Goal: Task Accomplishment & Management: Use online tool/utility

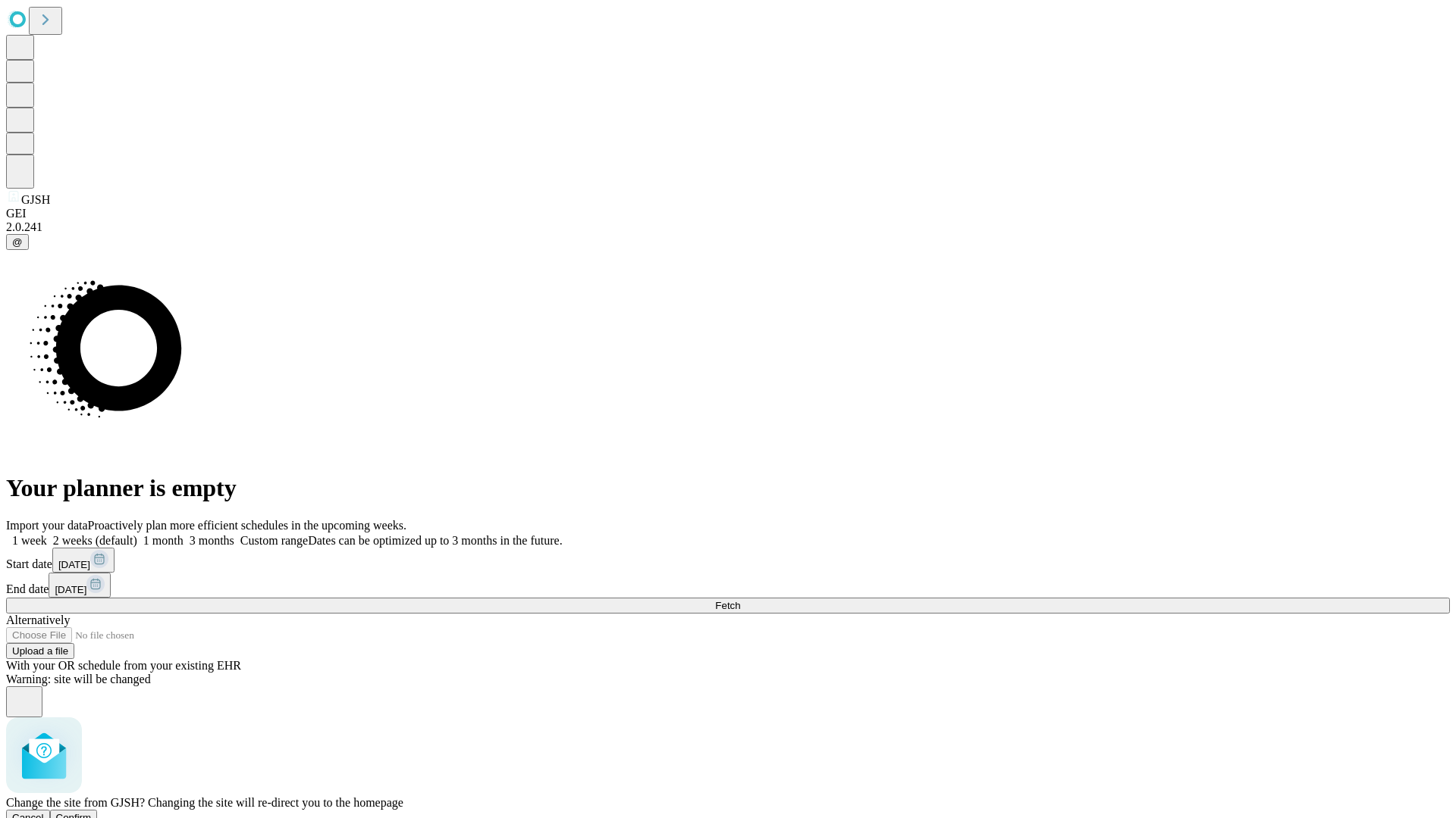
click at [91, 813] on span "Confirm" at bounding box center [73, 818] width 35 height 12
click at [184, 534] on label "1 month" at bounding box center [160, 541] width 46 height 13
click at [740, 600] on span "Fetch" at bounding box center [728, 606] width 25 height 12
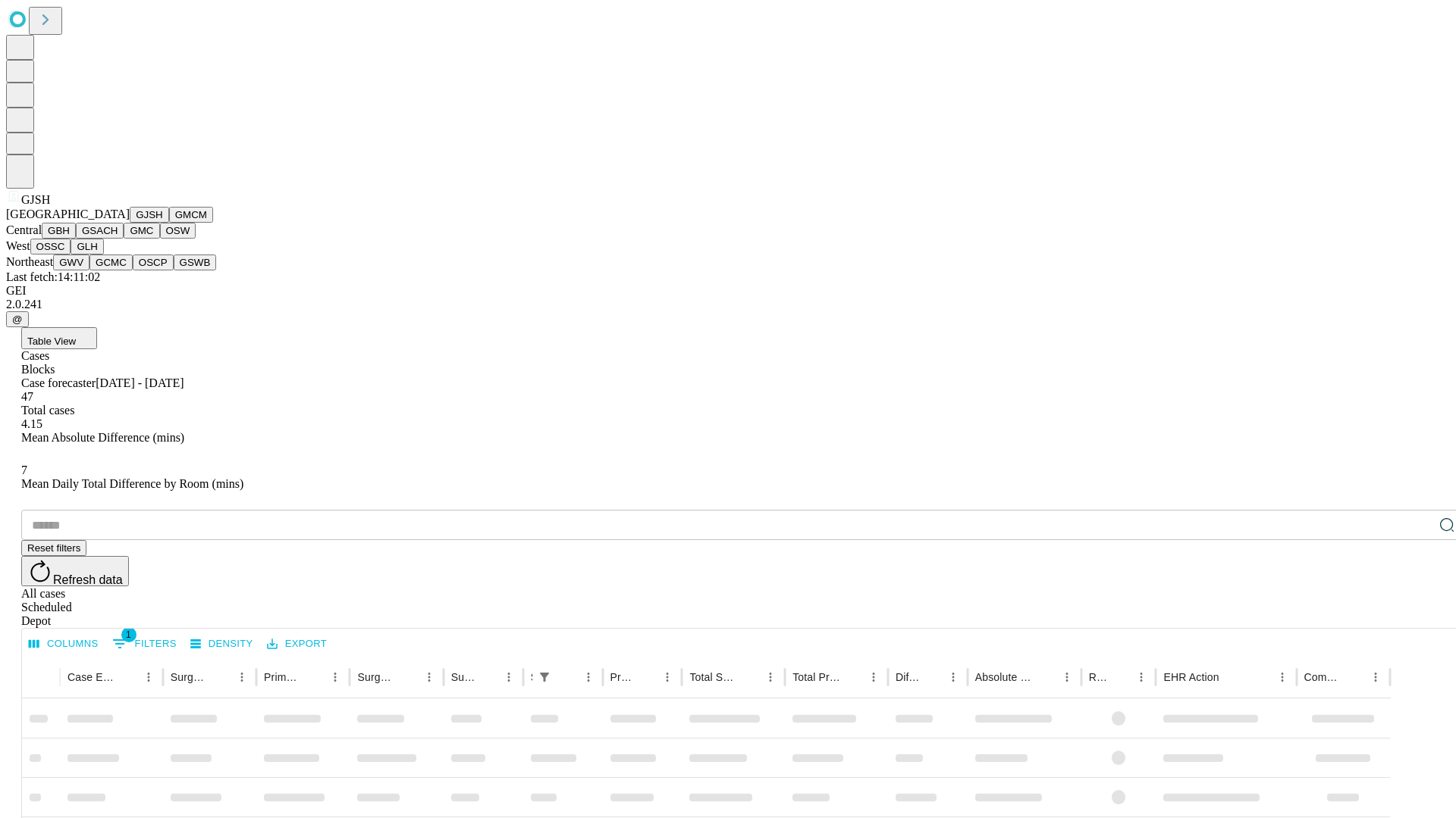
click at [169, 222] on button "GMCM" at bounding box center [191, 215] width 44 height 16
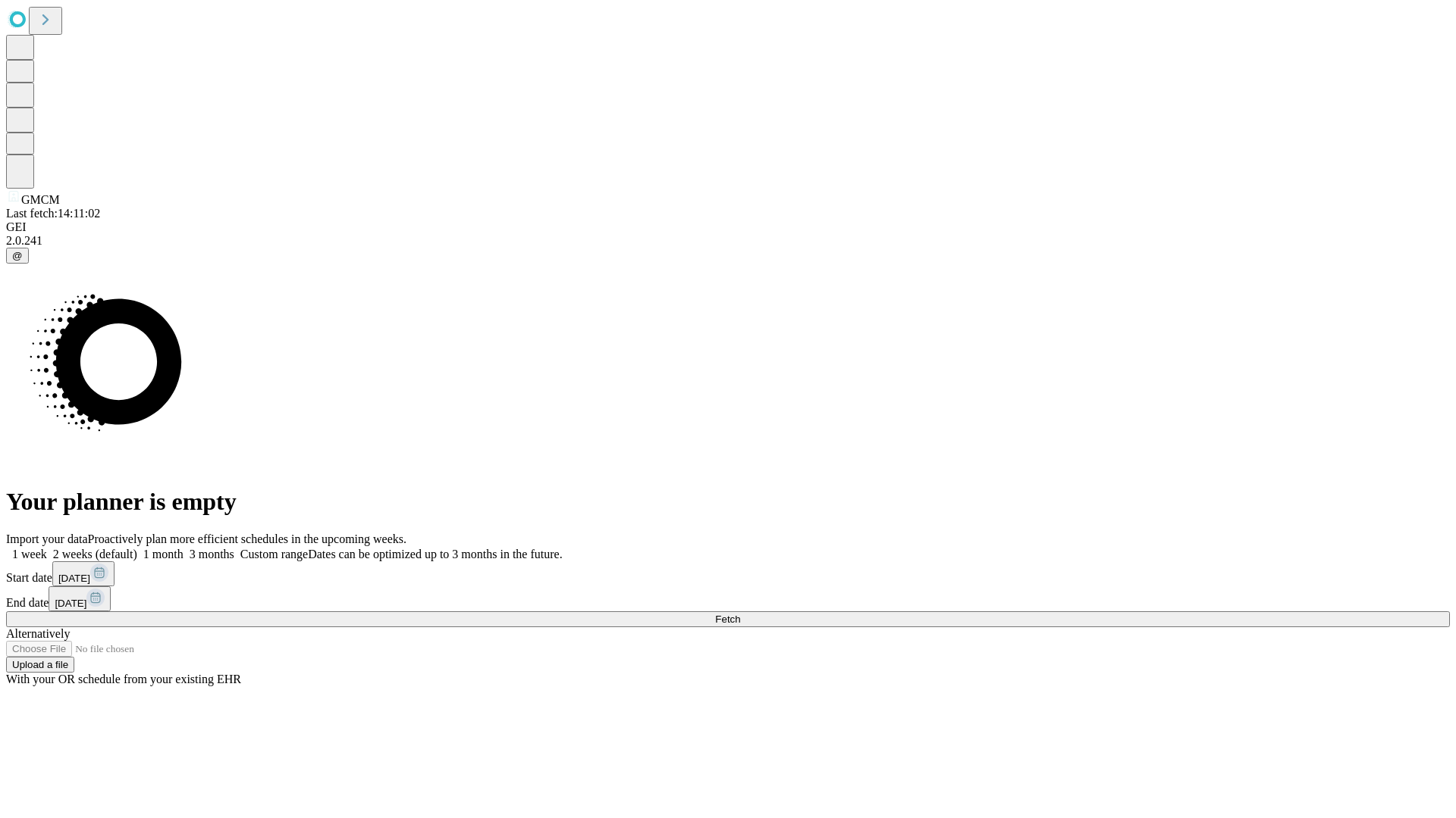
click at [184, 548] on label "1 month" at bounding box center [160, 554] width 46 height 13
click at [740, 614] on span "Fetch" at bounding box center [728, 619] width 25 height 12
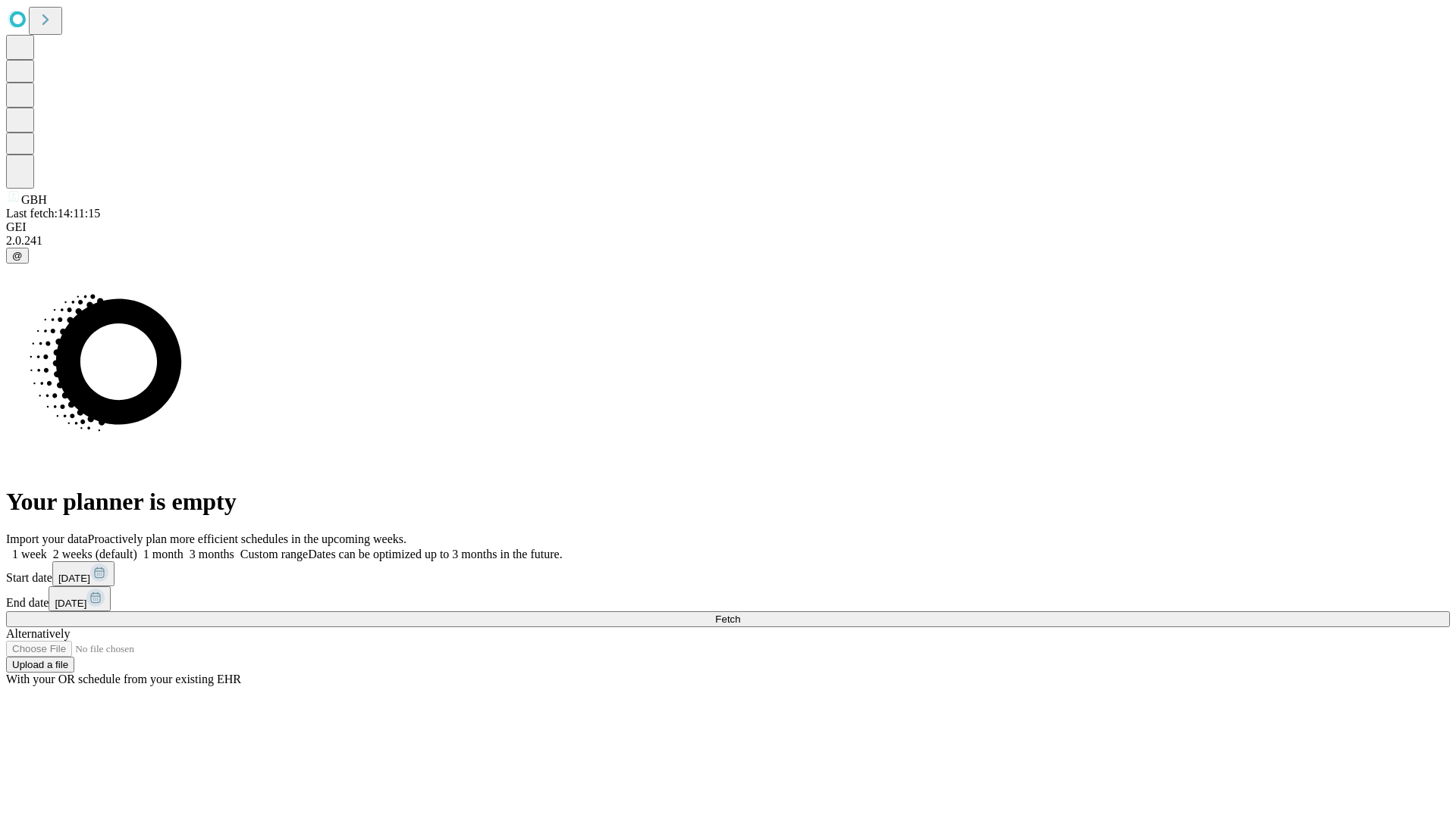
click at [184, 548] on label "1 month" at bounding box center [160, 554] width 46 height 13
click at [740, 614] on span "Fetch" at bounding box center [728, 619] width 25 height 12
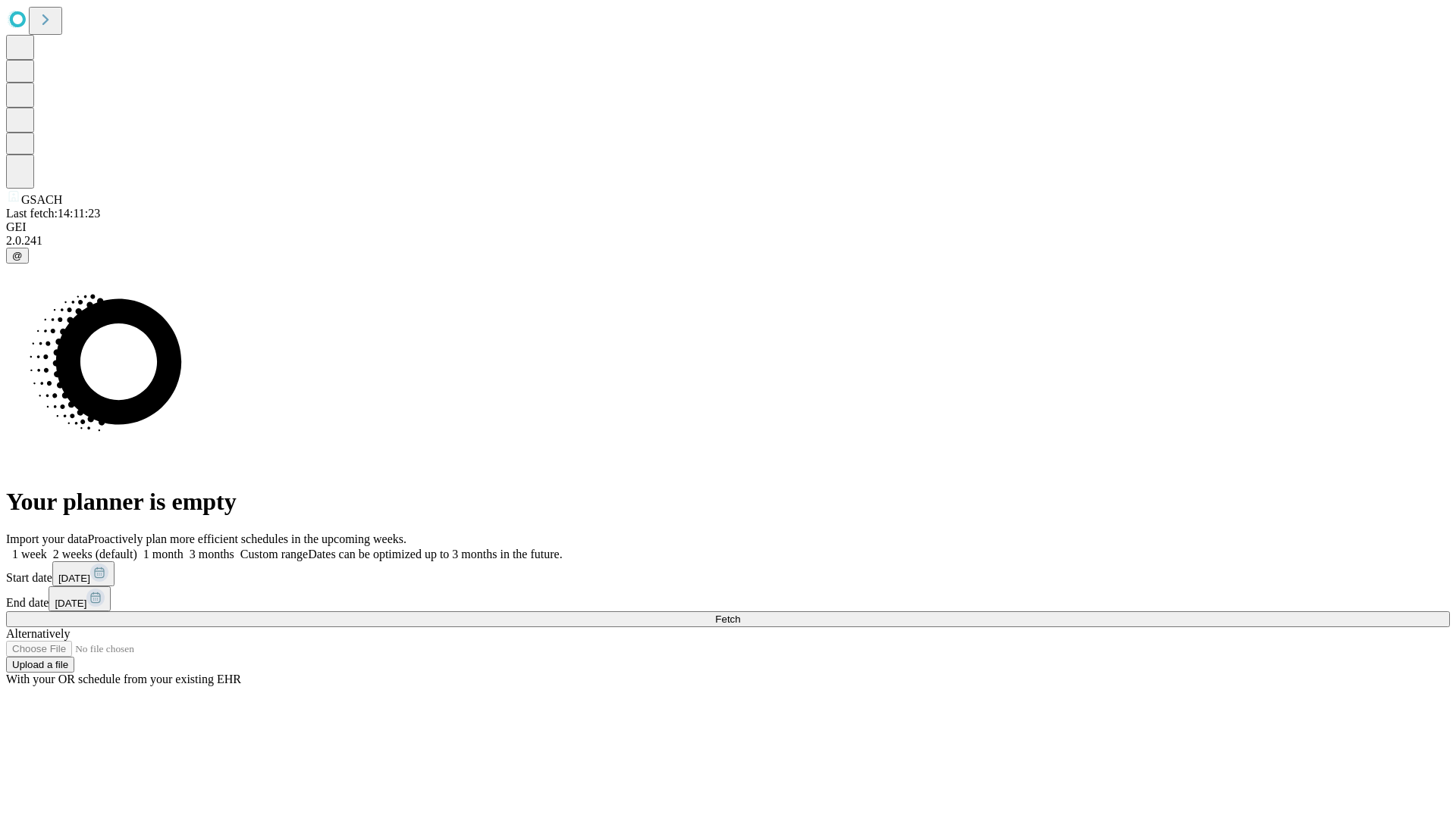
click at [184, 548] on label "1 month" at bounding box center [160, 554] width 46 height 13
click at [740, 614] on span "Fetch" at bounding box center [728, 619] width 25 height 12
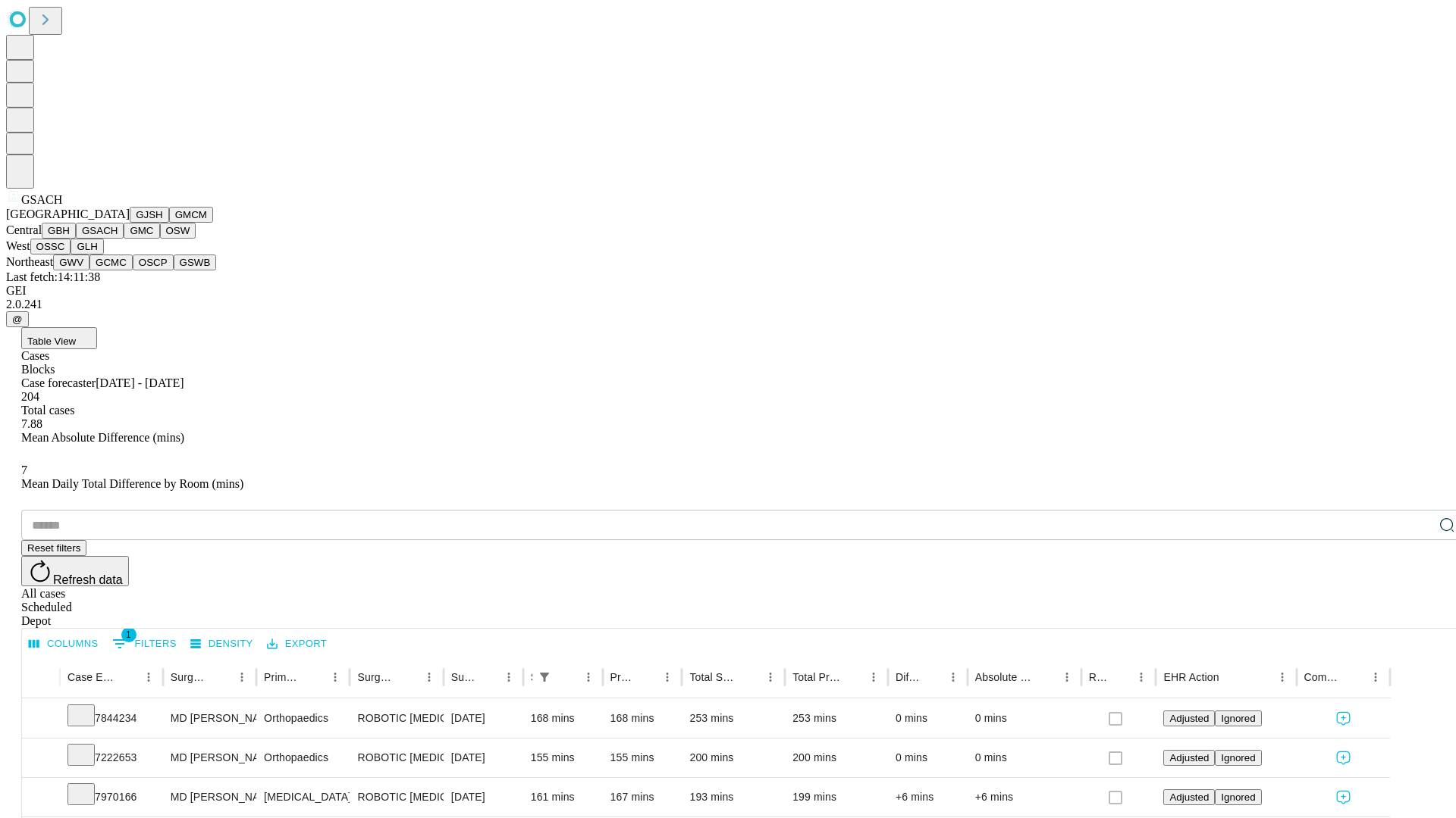
click at [124, 239] on button "GMC" at bounding box center [141, 230] width 35 height 16
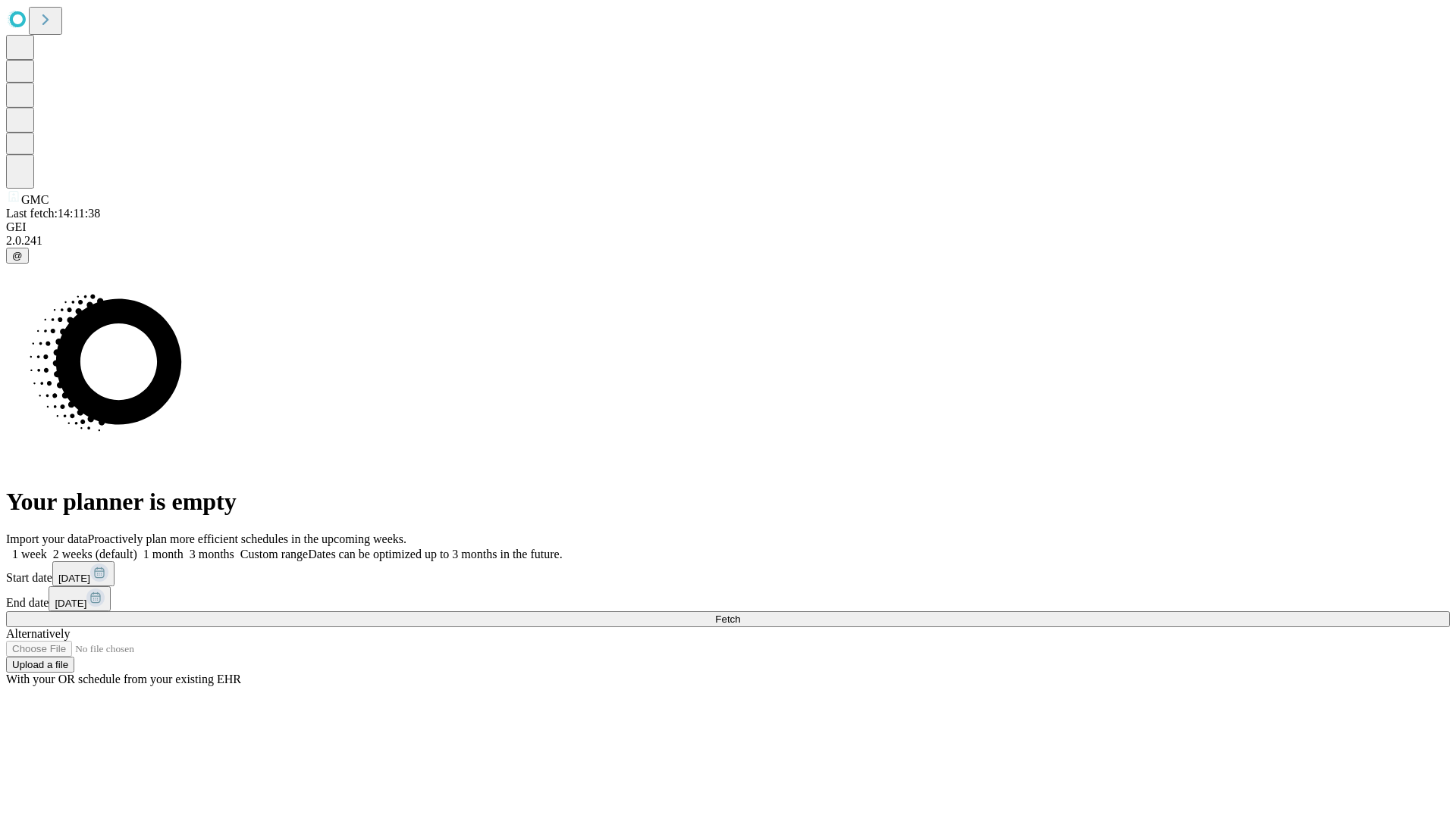
click at [184, 548] on label "1 month" at bounding box center [160, 554] width 46 height 13
click at [740, 614] on span "Fetch" at bounding box center [728, 619] width 25 height 12
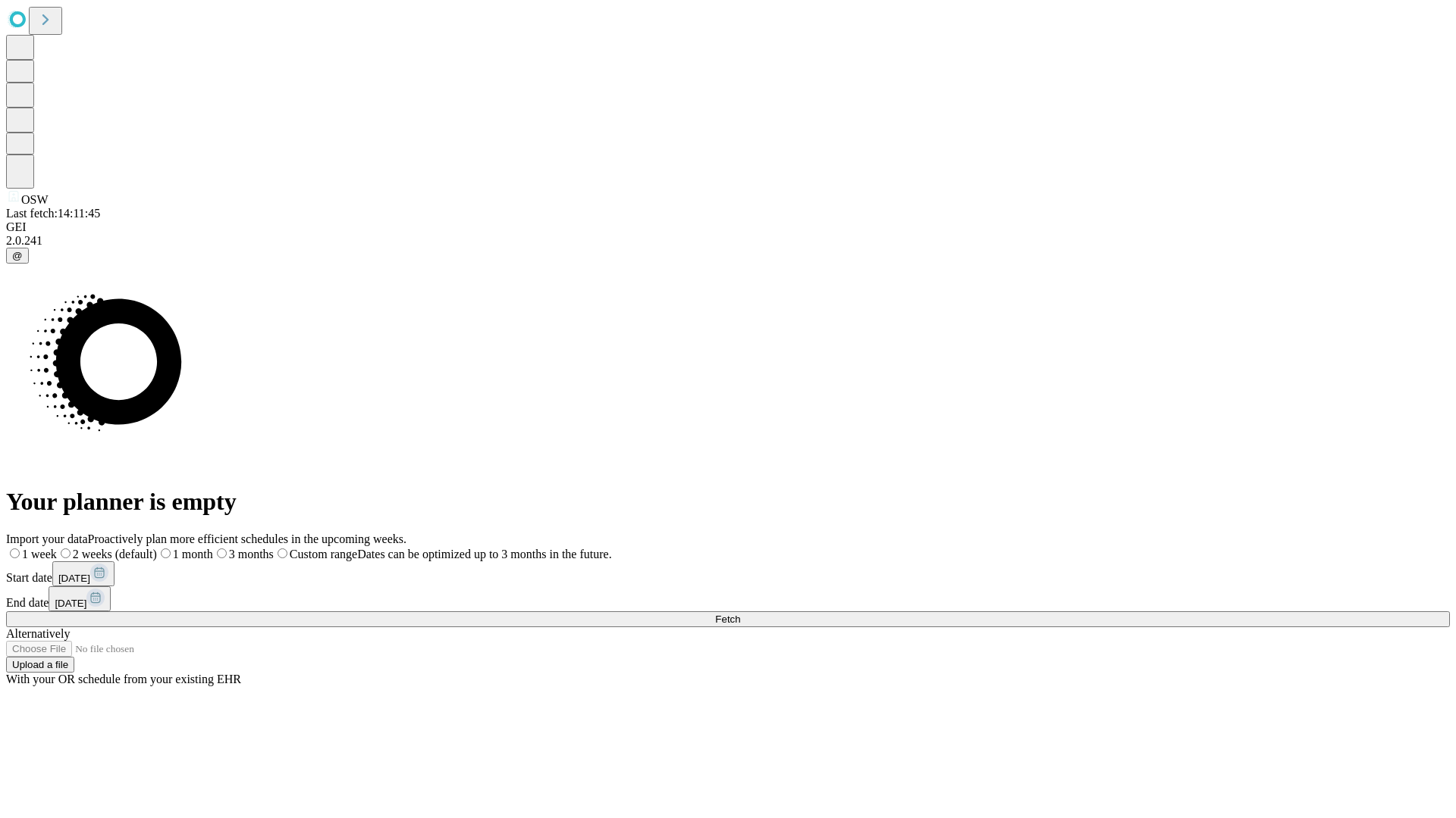
click at [740, 614] on span "Fetch" at bounding box center [728, 619] width 25 height 12
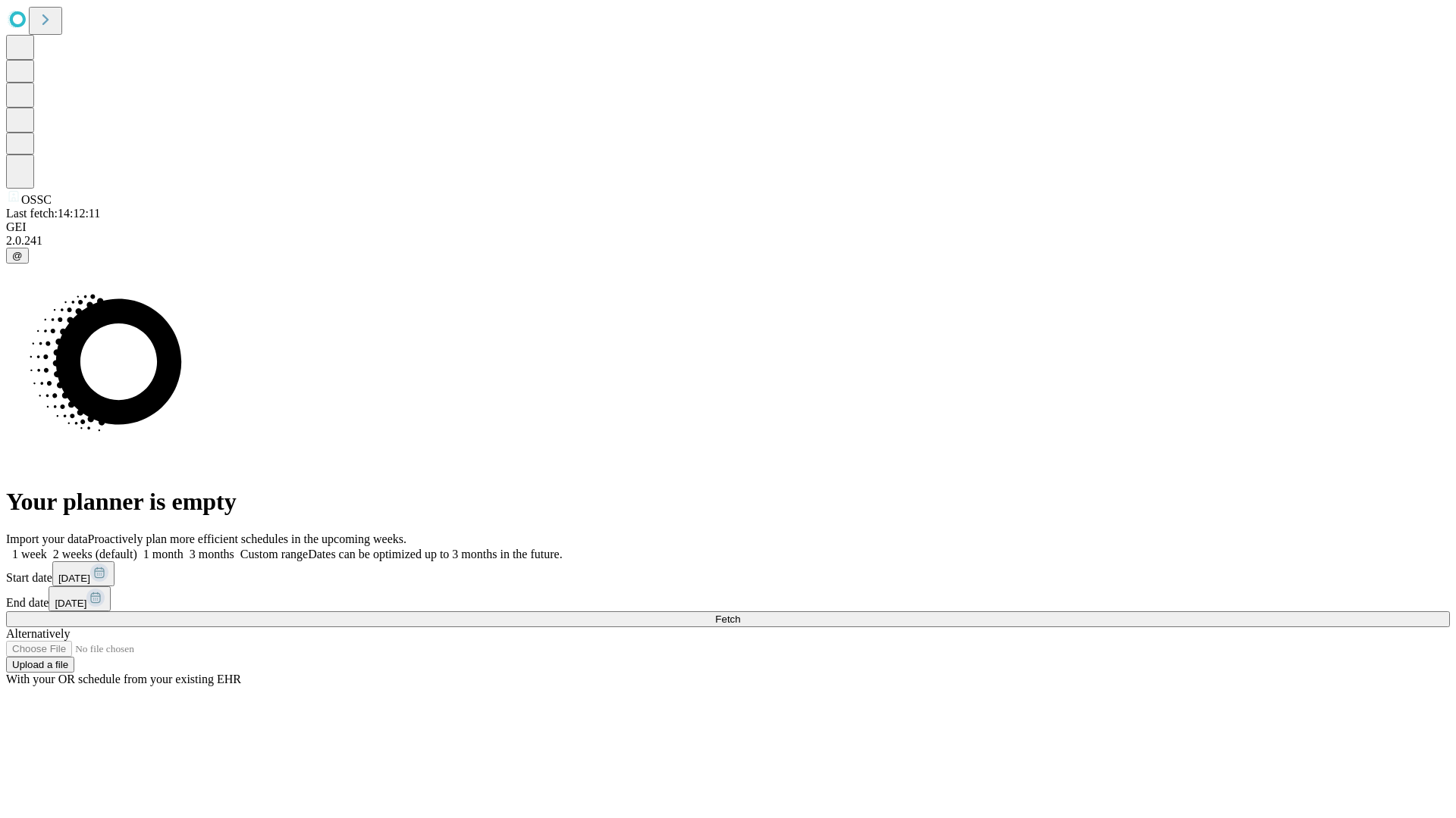
click at [184, 548] on label "1 month" at bounding box center [160, 554] width 46 height 13
click at [740, 614] on span "Fetch" at bounding box center [728, 619] width 25 height 12
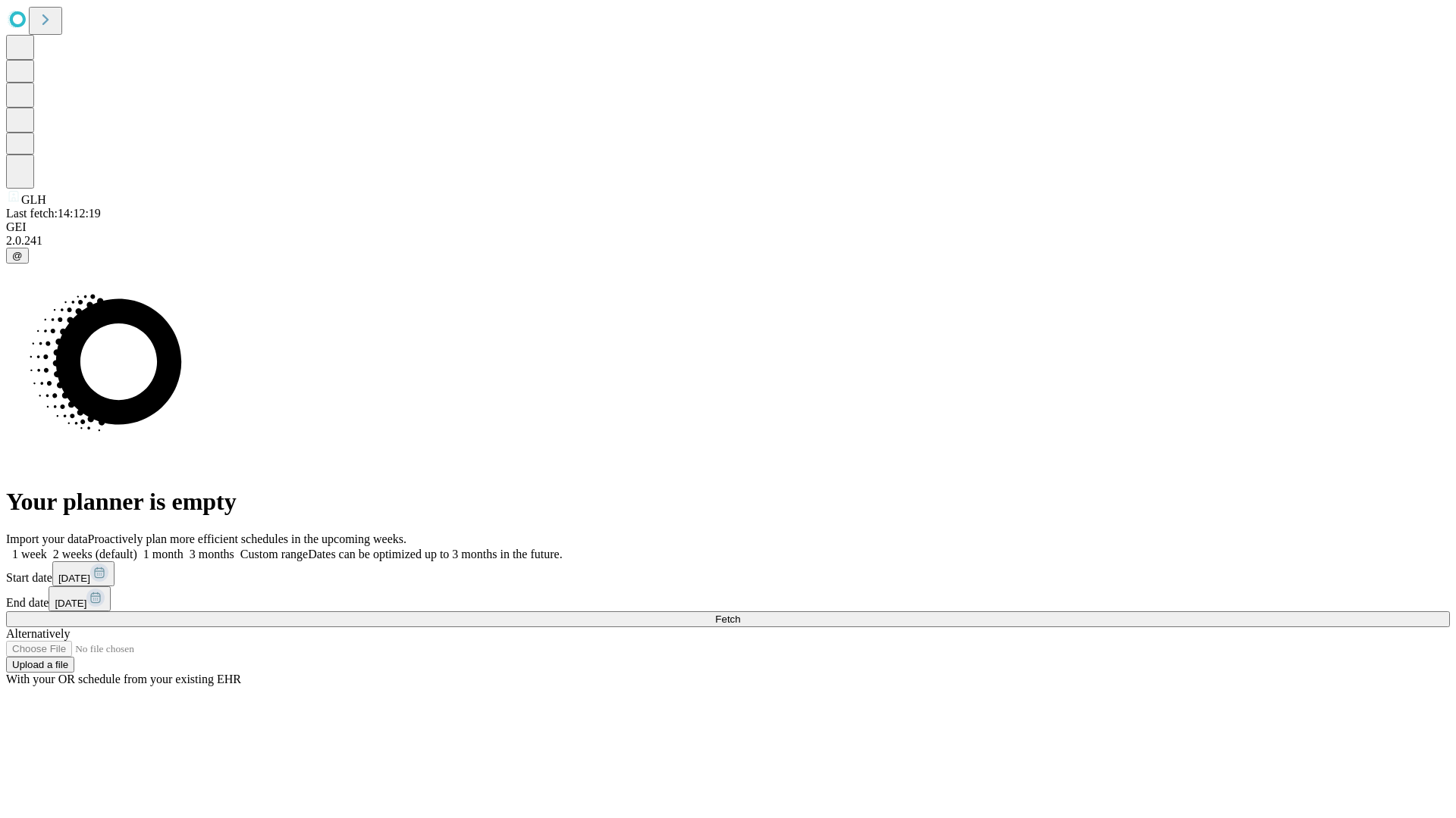
click at [184, 548] on label "1 month" at bounding box center [160, 554] width 46 height 13
click at [740, 614] on span "Fetch" at bounding box center [728, 619] width 25 height 12
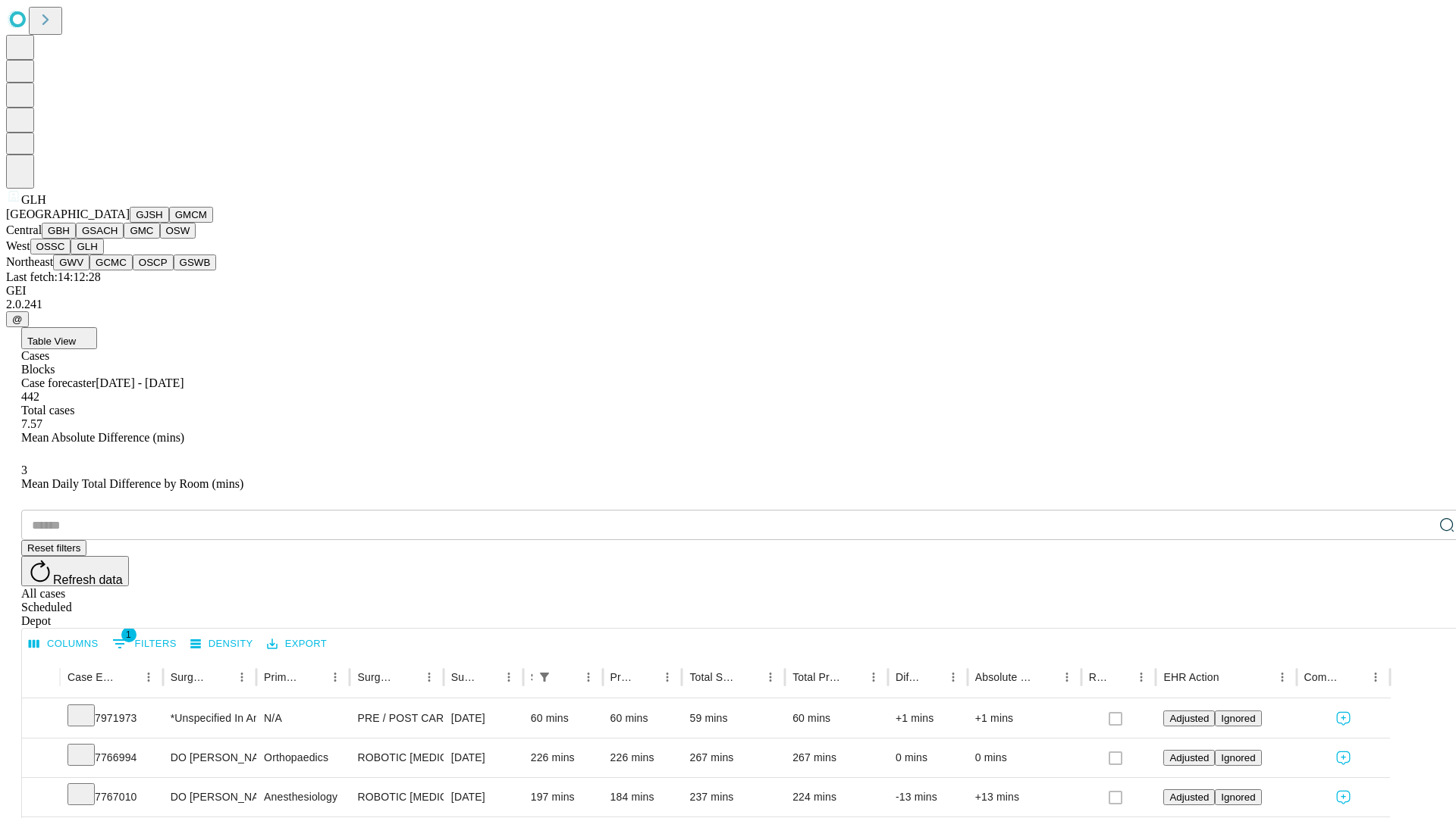
click at [90, 270] on button "GWV" at bounding box center [71, 263] width 36 height 16
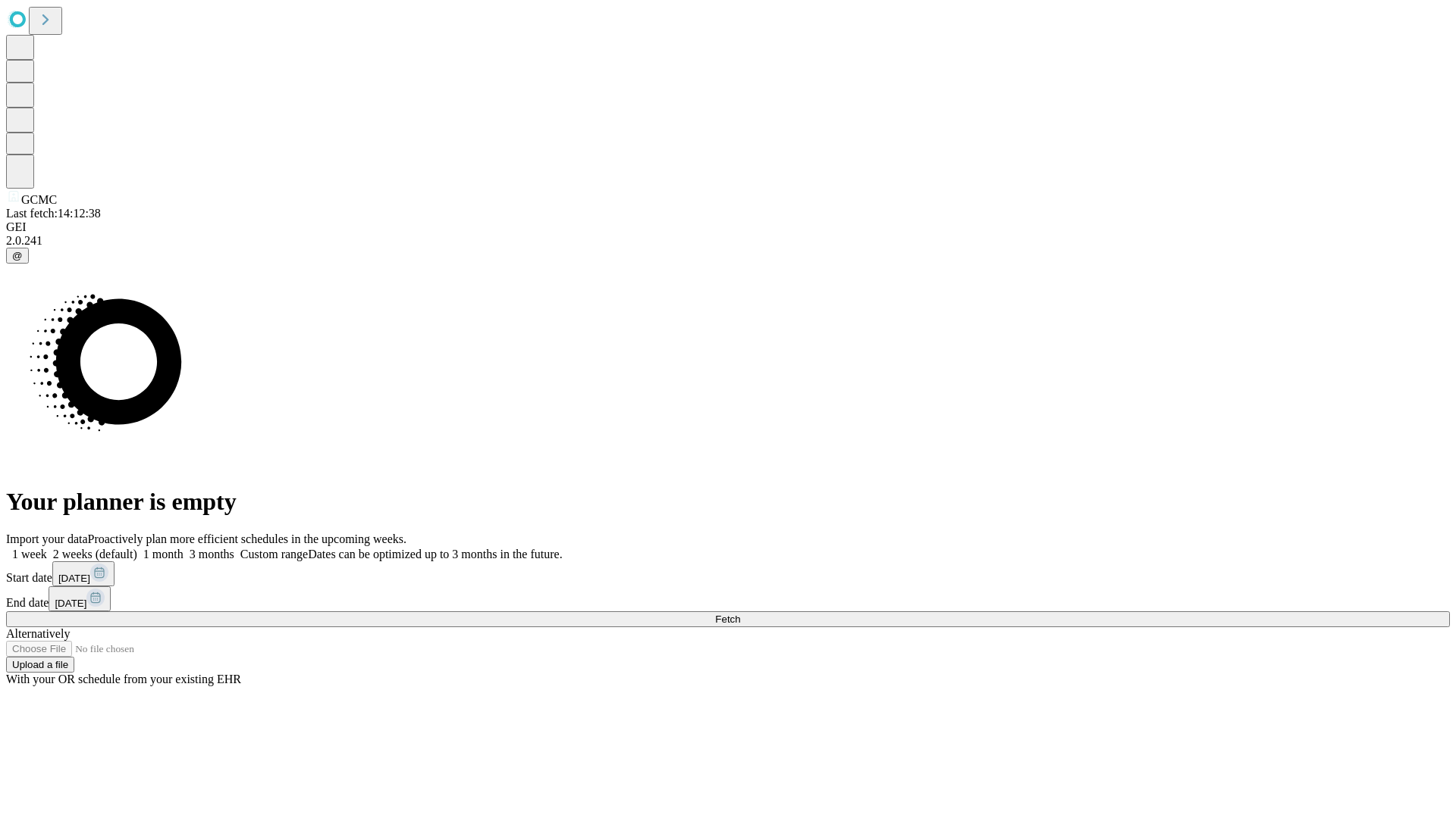
click at [184, 548] on label "1 month" at bounding box center [160, 554] width 46 height 13
click at [740, 614] on span "Fetch" at bounding box center [728, 619] width 25 height 12
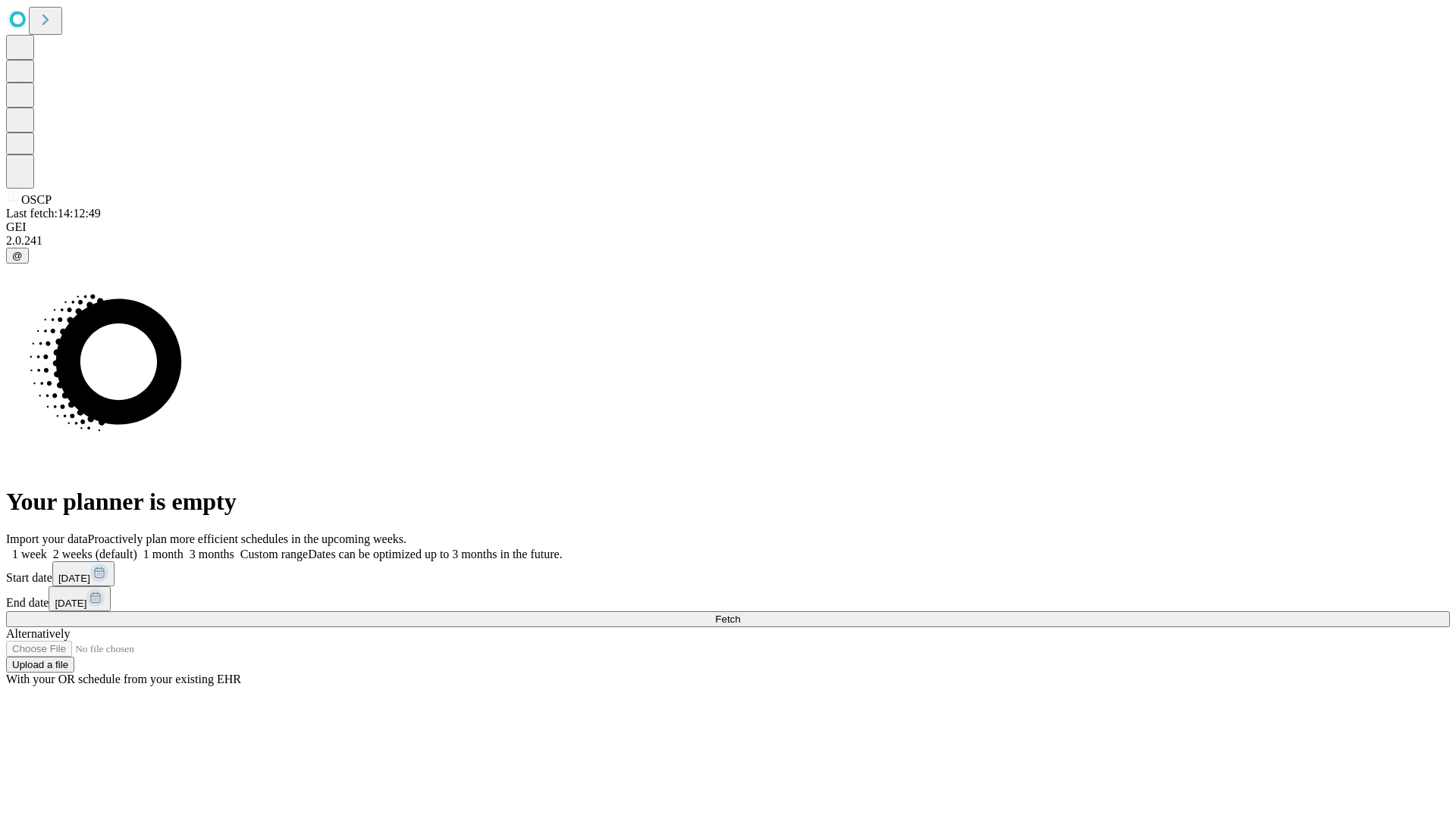
click at [184, 548] on label "1 month" at bounding box center [160, 554] width 46 height 13
click at [740, 614] on span "Fetch" at bounding box center [728, 619] width 25 height 12
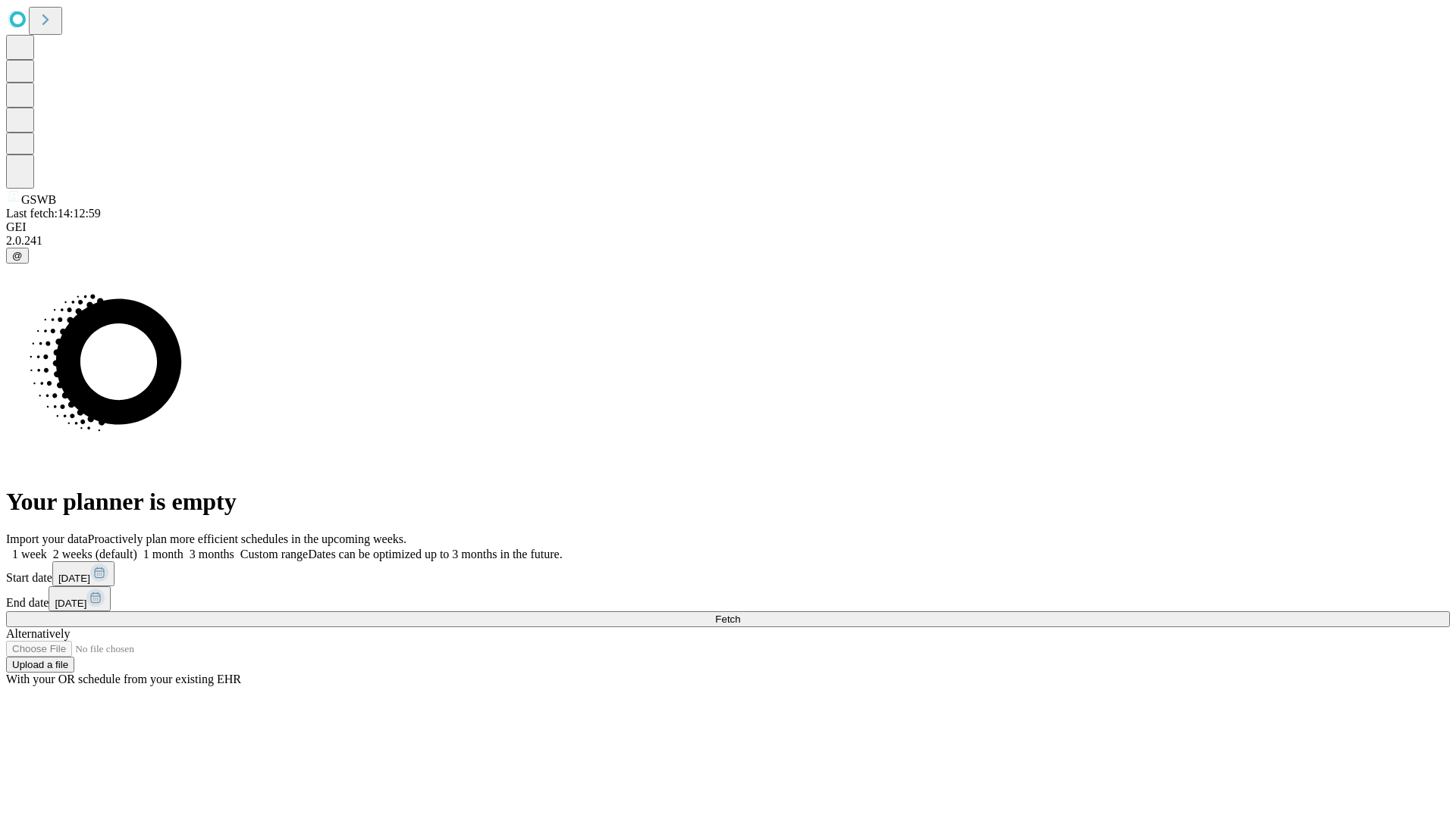
click at [184, 548] on label "1 month" at bounding box center [160, 554] width 46 height 13
click at [740, 614] on span "Fetch" at bounding box center [728, 619] width 25 height 12
